Goal: Information Seeking & Learning: Stay updated

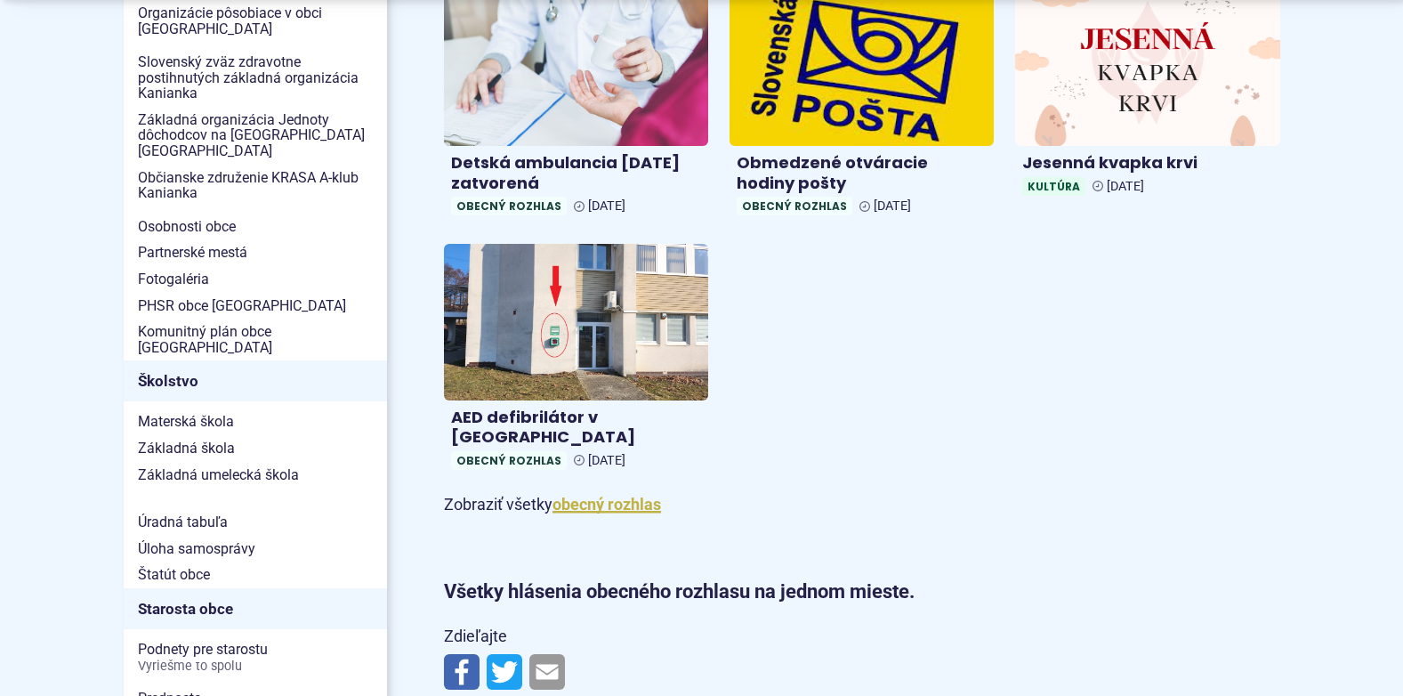
scroll to position [712, 0]
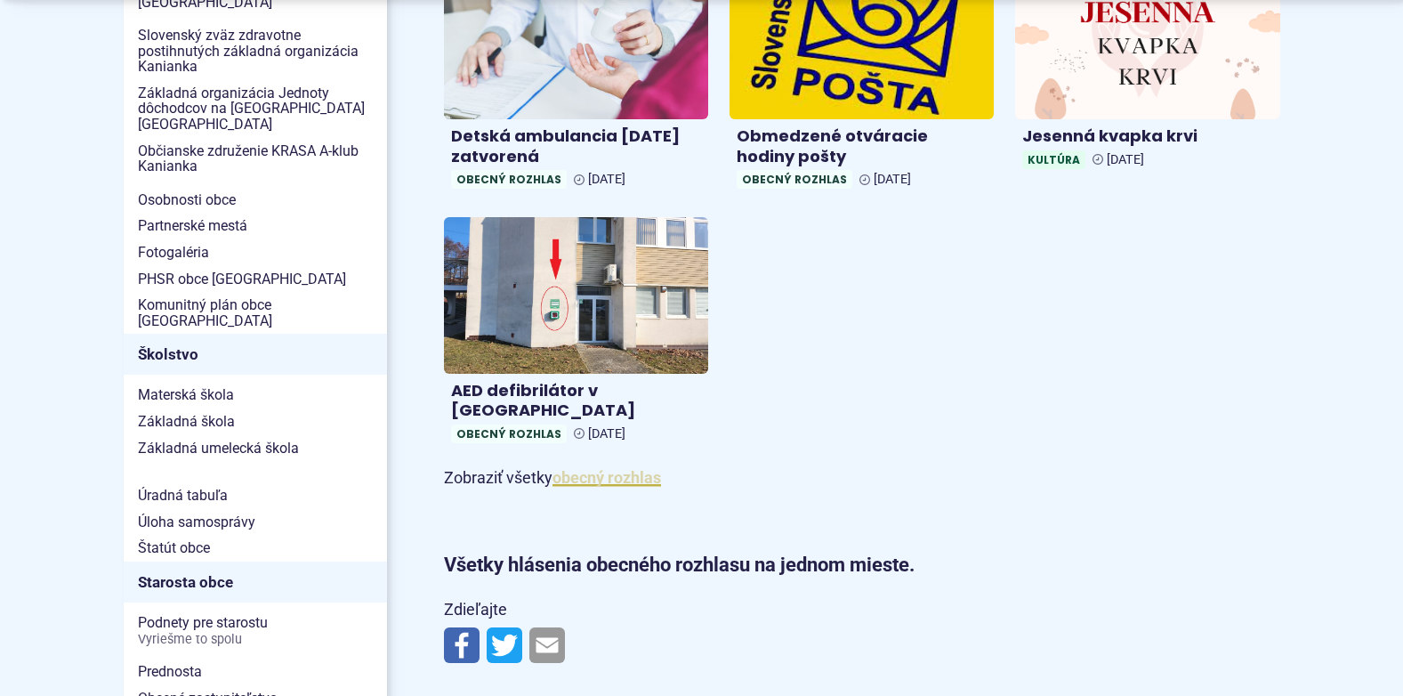
click at [578, 468] on link "obecný rozhlas" at bounding box center [606, 477] width 109 height 19
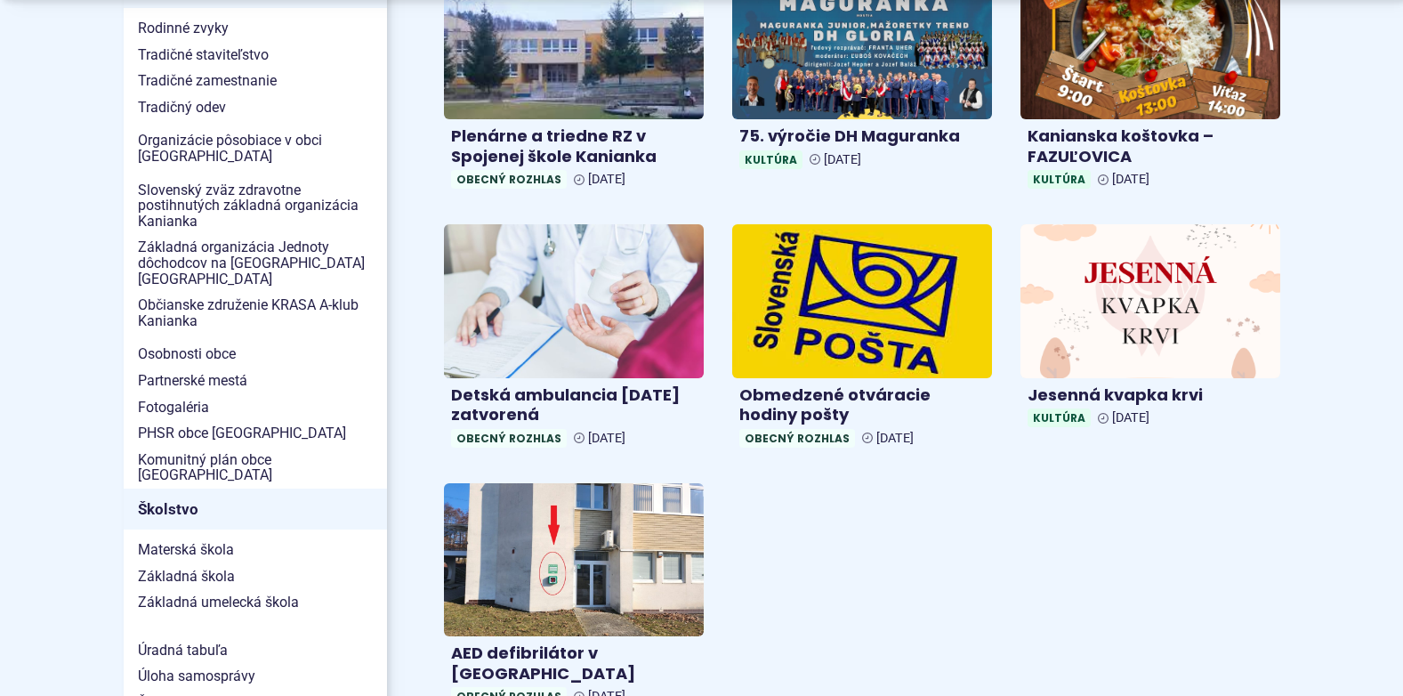
scroll to position [534, 0]
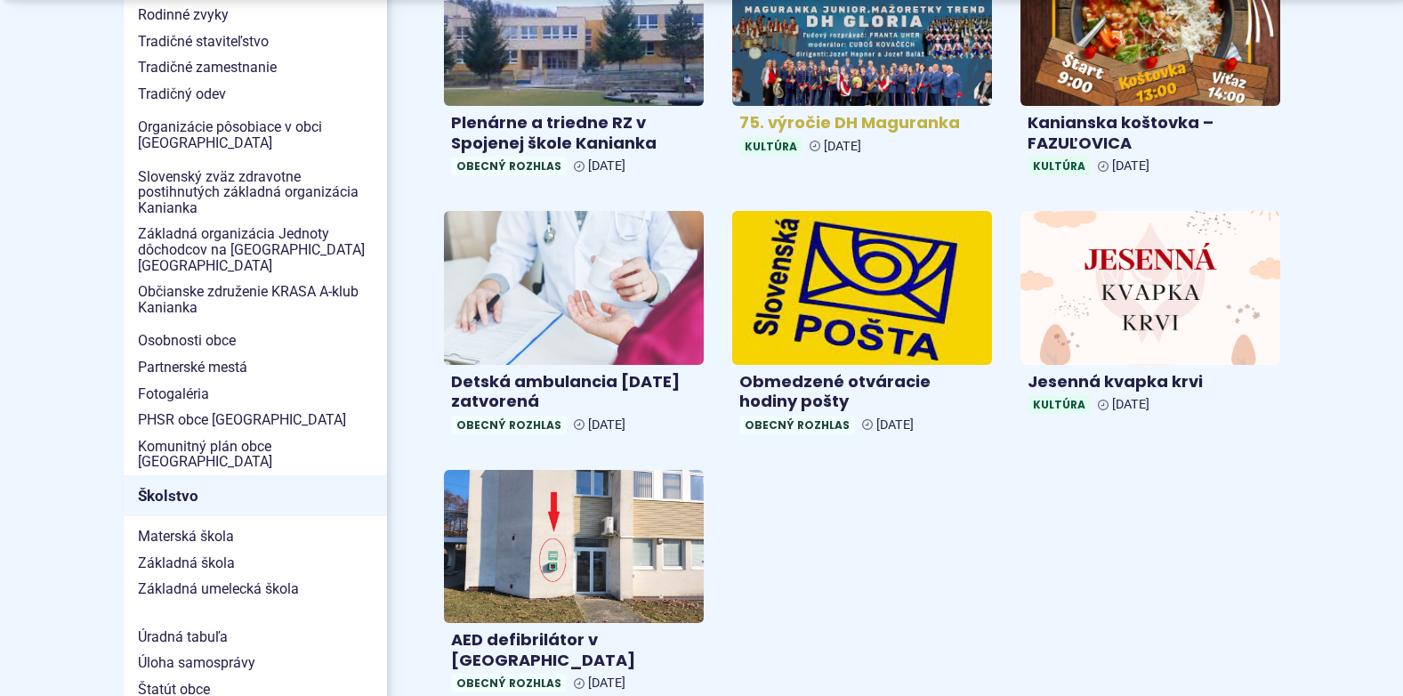
click at [850, 63] on img at bounding box center [861, 29] width 299 height 176
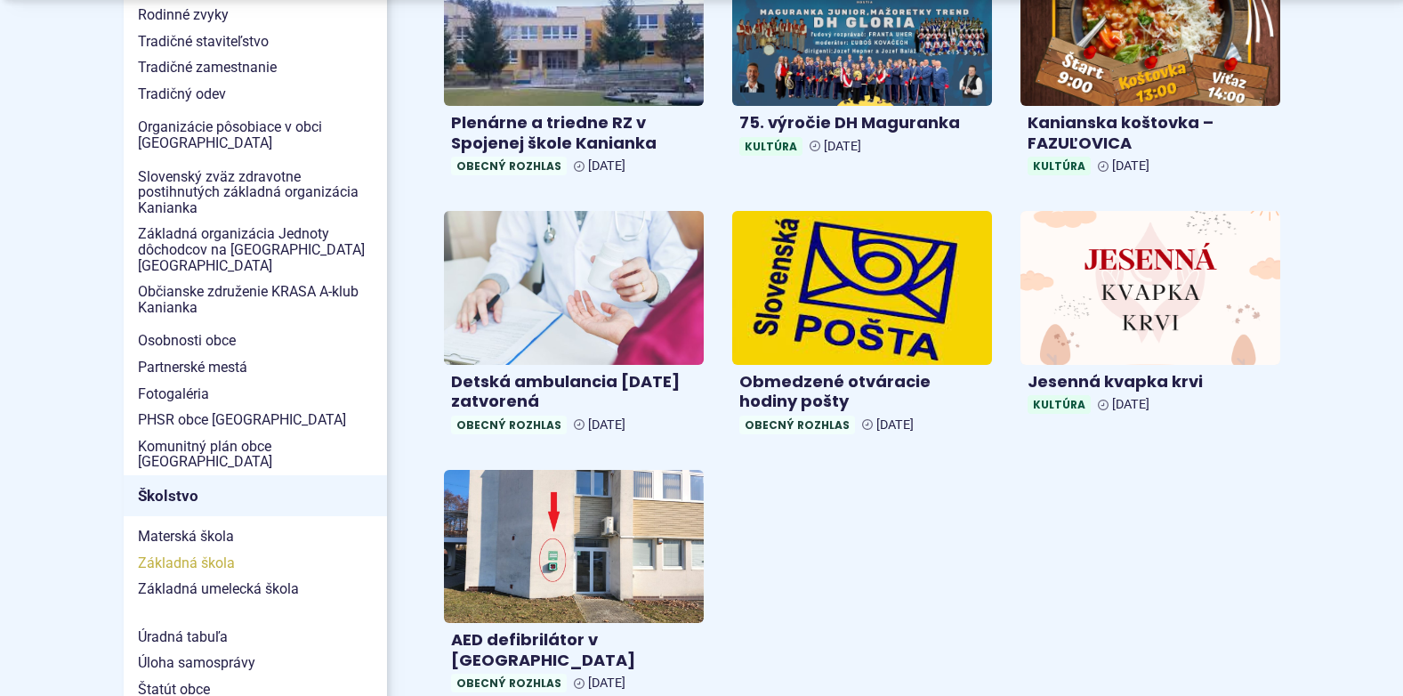
click at [220, 550] on span "Základná škola" at bounding box center [255, 563] width 235 height 27
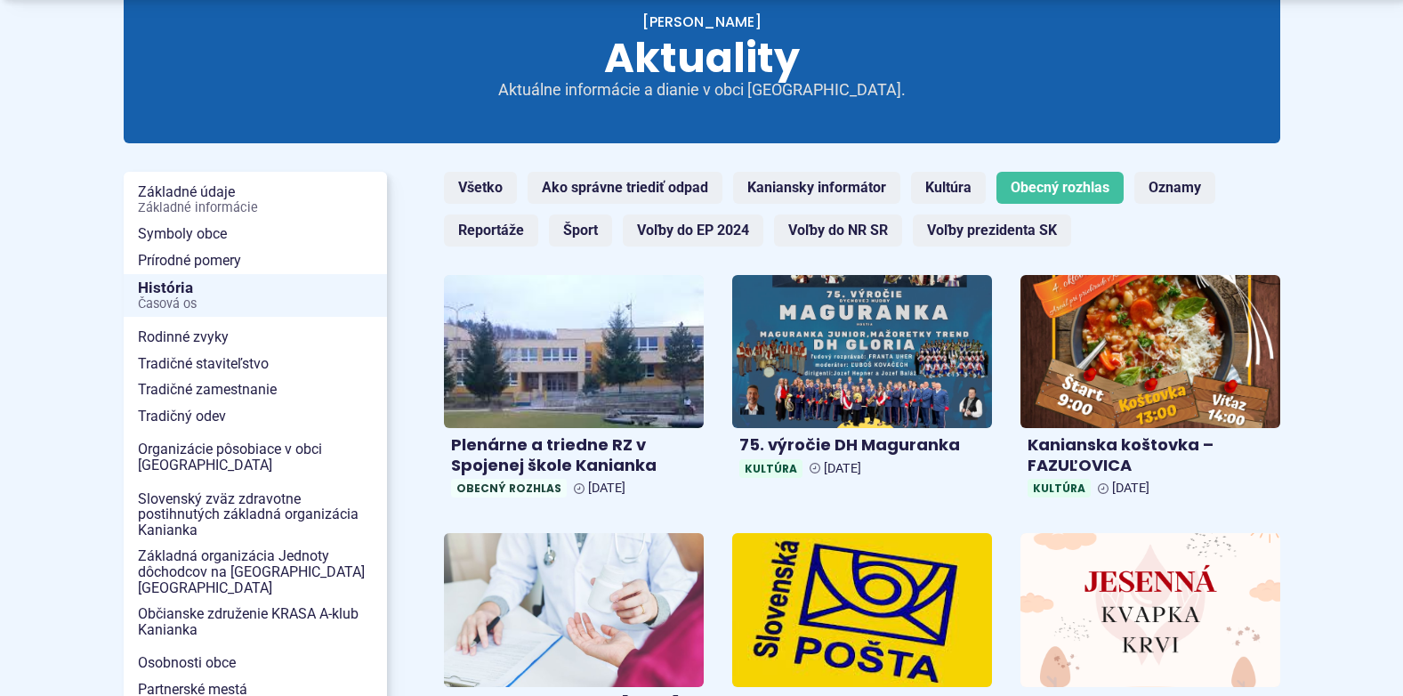
scroll to position [267, 0]
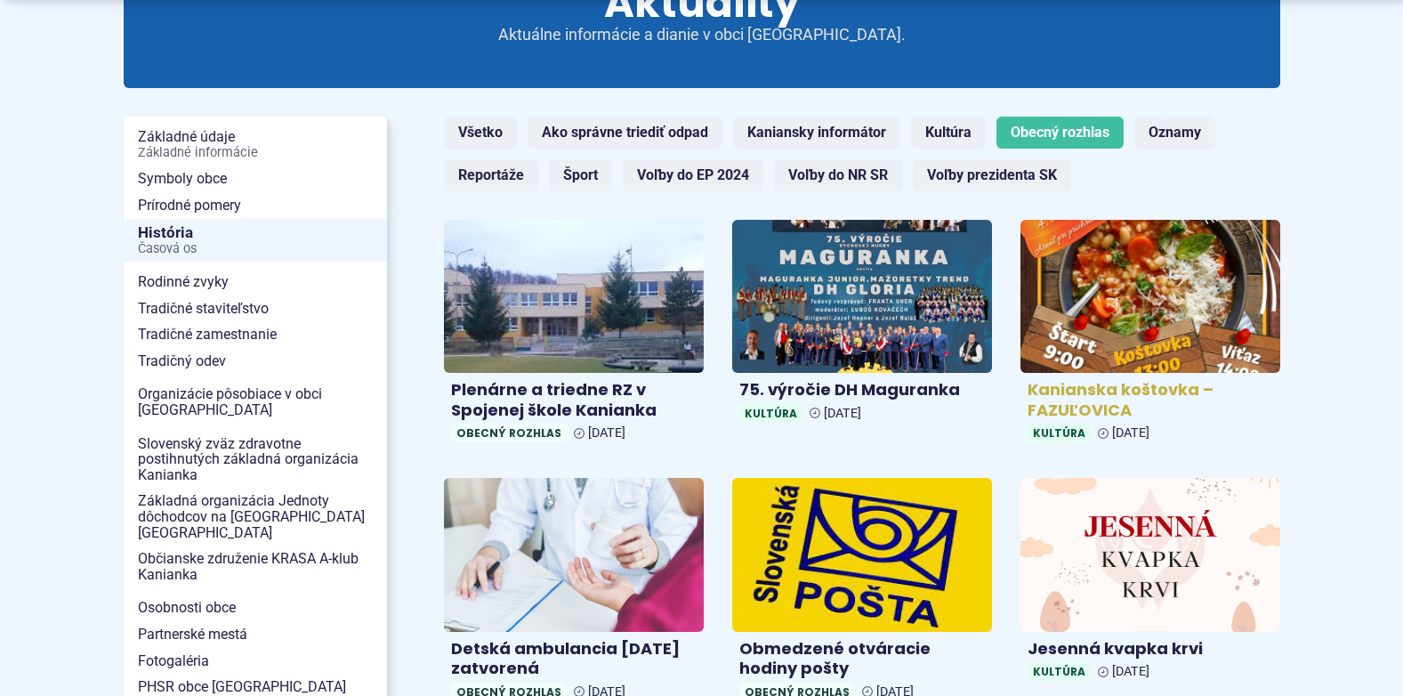
click at [1136, 330] on img at bounding box center [1150, 296] width 299 height 176
